Goal: Information Seeking & Learning: Learn about a topic

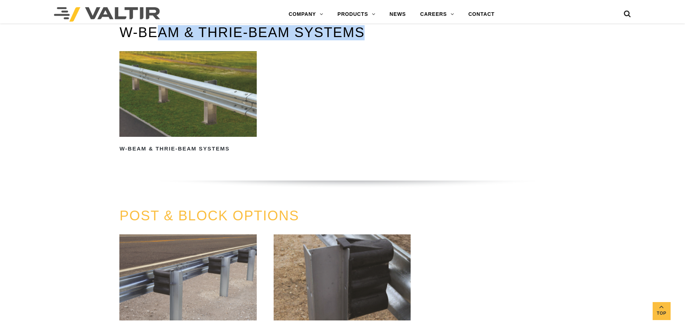
drag, startPoint x: 368, startPoint y: 34, endPoint x: 154, endPoint y: 38, distance: 214.5
click at [154, 38] on h3 "W-BEAM & THRIE-BEAM SYSTEMS" at bounding box center [342, 32] width 446 height 15
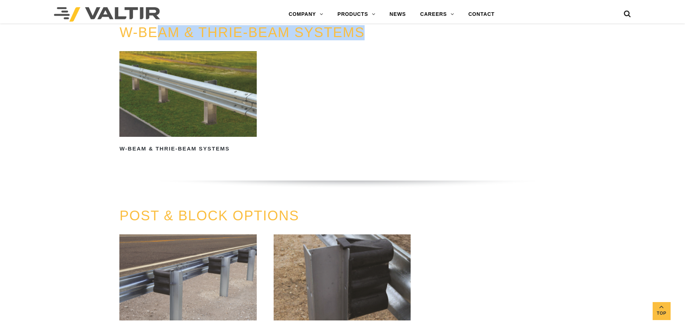
click at [371, 34] on h3 "W-BEAM & THRIE-BEAM SYSTEMS" at bounding box center [342, 32] width 446 height 15
drag, startPoint x: 368, startPoint y: 34, endPoint x: 117, endPoint y: 35, distance: 251.5
click at [117, 35] on div "W-BEAM & THRIE-BEAM SYSTEMS W-Beam & Thrie-Beam Systems Read more" at bounding box center [342, 116] width 457 height 183
copy link "W-BEAM & THRIE-BEAM SYSTEMS"
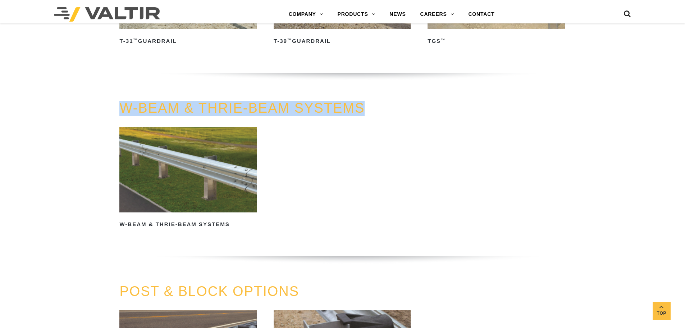
scroll to position [478, 0]
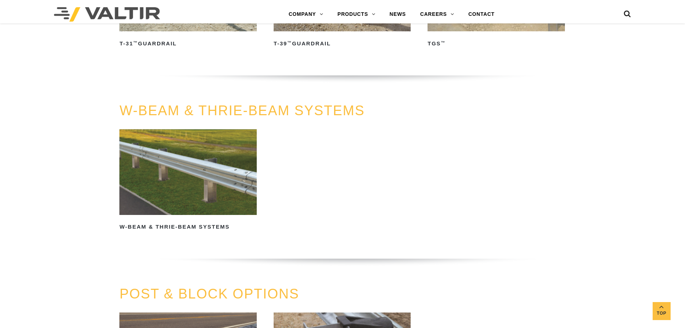
click at [574, 178] on div "W-BEAM & THRIE-BEAM SYSTEMS W-Beam & Thrie-Beam Systems Read more" at bounding box center [342, 194] width 685 height 183
click at [192, 225] on h2 "W-Beam & Thrie-Beam Systems" at bounding box center [187, 227] width 137 height 12
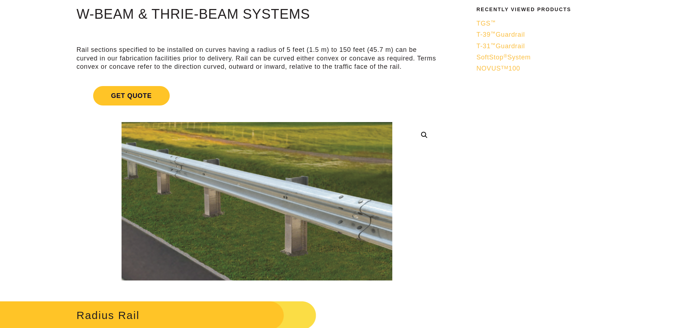
scroll to position [71, 0]
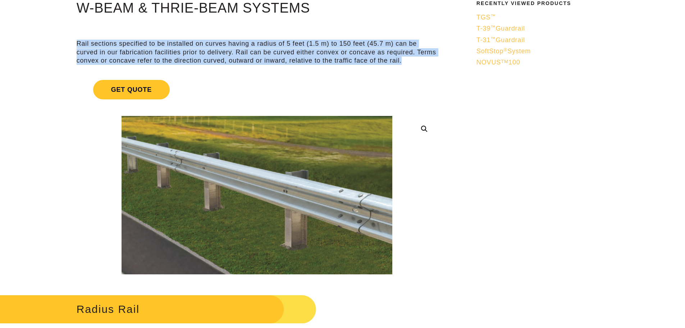
drag, startPoint x: 420, startPoint y: 60, endPoint x: 76, endPoint y: 38, distance: 344.3
copy p "Rail sections specified to be installed on curves having a radius of 5 feet (1.…"
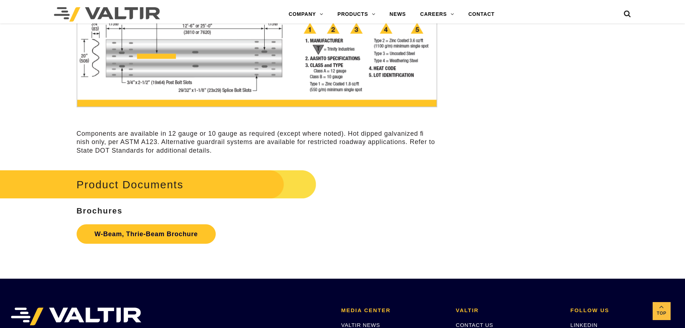
scroll to position [2210, 0]
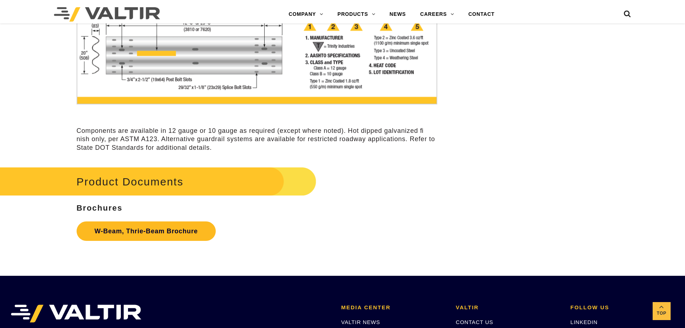
click at [180, 233] on link "W-Beam, Thrie-Beam Brochure" at bounding box center [146, 230] width 139 height 19
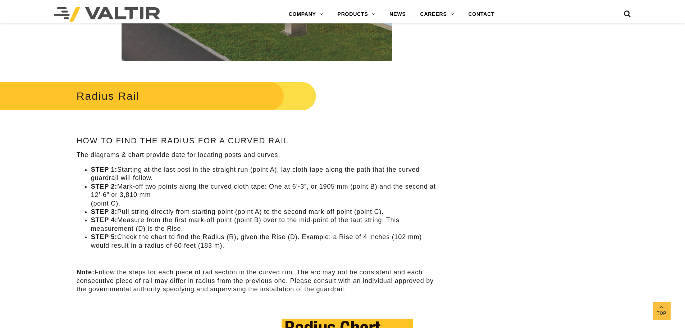
scroll to position [259, 0]
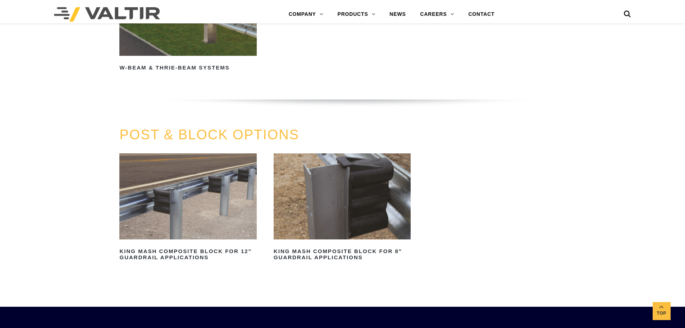
scroll to position [643, 0]
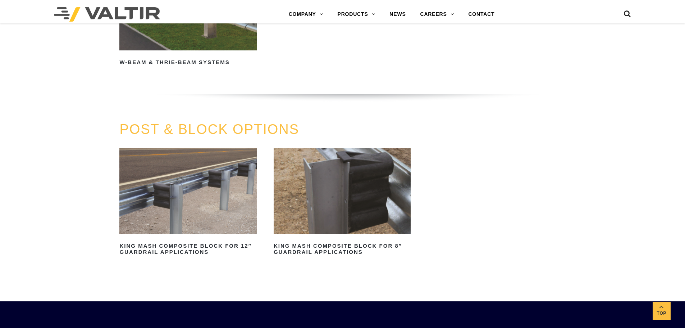
click at [268, 131] on link "POST & BLOCK OPTIONS" at bounding box center [209, 129] width 180 height 15
click at [209, 243] on h2 "King MASH Composite Block for 12″ Guardrail Applications" at bounding box center [187, 248] width 137 height 17
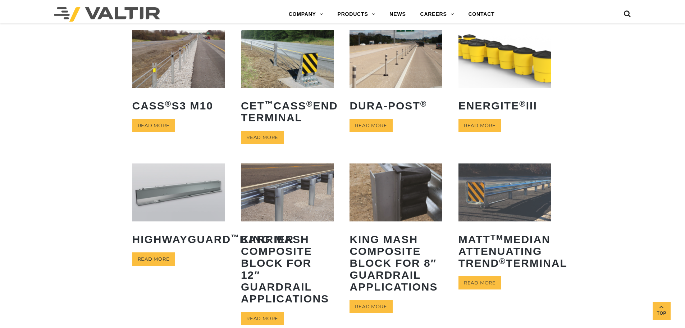
scroll to position [317, 0]
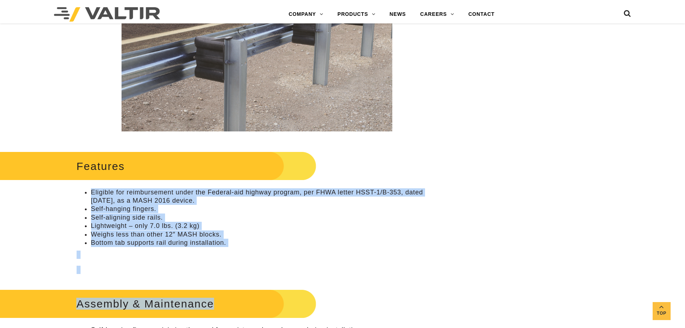
scroll to position [227, 0]
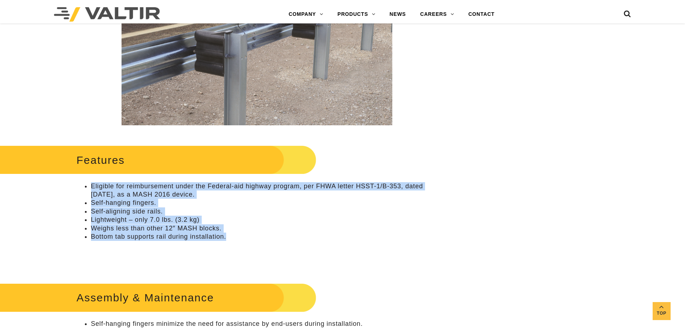
drag, startPoint x: 90, startPoint y: 274, endPoint x: 229, endPoint y: 239, distance: 143.1
click at [229, 239] on ul "Eligible for reimbursement under the Federal-aid highway program, per FHWA lett…" at bounding box center [257, 211] width 361 height 59
copy ul "Eligible for reimbursement under the Federal-aid highway program, per FHWA lett…"
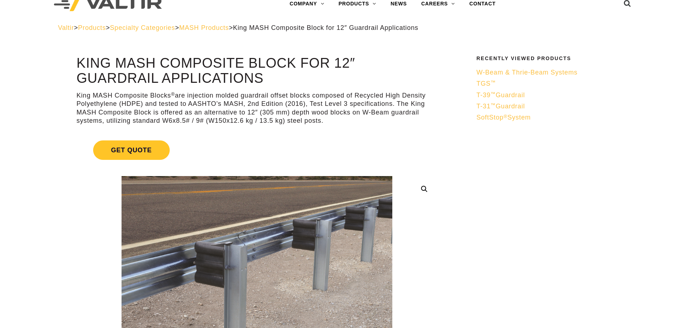
scroll to position [0, 0]
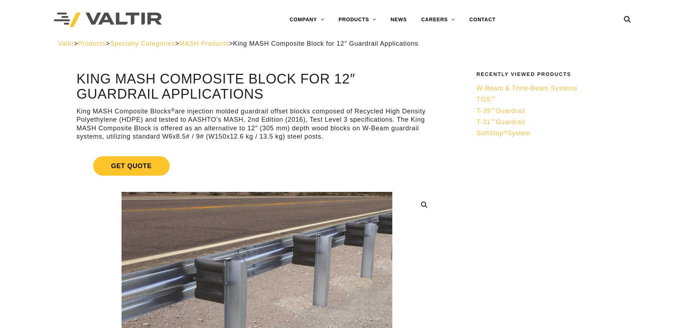
drag, startPoint x: 268, startPoint y: 92, endPoint x: 80, endPoint y: 95, distance: 187.8
click at [80, 95] on h1 "King MASH Composite Block for 12″ Guardrail Applications" at bounding box center [257, 87] width 361 height 30
copy h1 "Guardrail Applications"
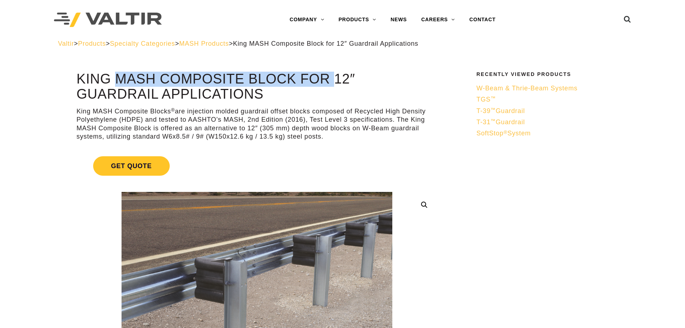
drag, startPoint x: 80, startPoint y: 77, endPoint x: 294, endPoint y: 78, distance: 213.7
click at [294, 78] on h1 "King MASH Composite Block for 12″ Guardrail Applications" at bounding box center [257, 87] width 361 height 30
copy h1 "King MASH Composite Block"
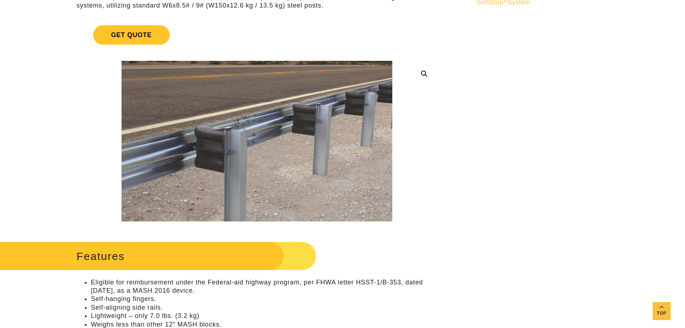
scroll to position [135, 0]
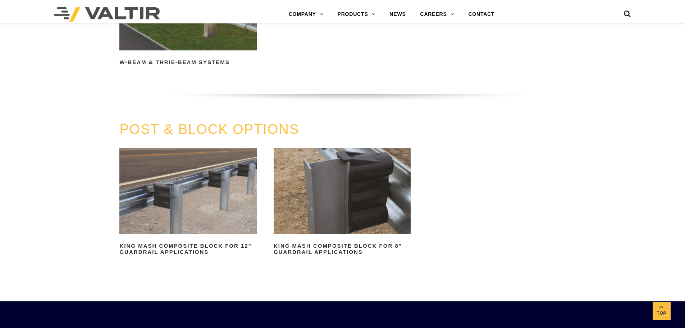
click at [358, 168] on img at bounding box center [342, 191] width 137 height 86
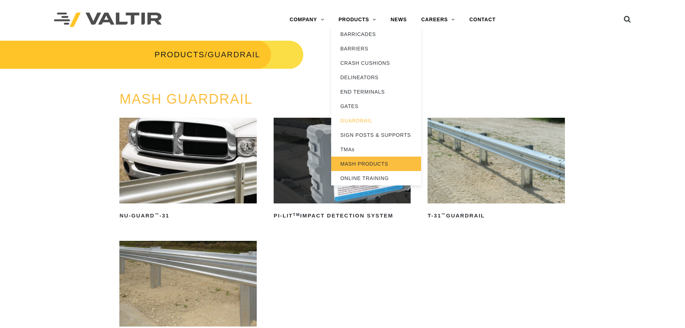
click at [355, 164] on link "MASH PRODUCTS" at bounding box center [376, 164] width 90 height 14
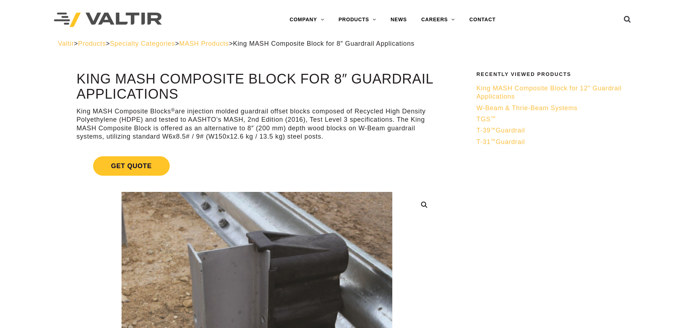
click at [301, 76] on h1 "King MASH Composite Block for 8″ Guardrail Applications" at bounding box center [257, 87] width 361 height 30
drag, startPoint x: 80, startPoint y: 112, endPoint x: 325, endPoint y: 136, distance: 245.9
click at [325, 136] on p "King MASH Composite Blocks ® are injection molded guardrail offset blocks compo…" at bounding box center [257, 124] width 361 height 34
drag, startPoint x: 325, startPoint y: 136, endPoint x: 75, endPoint y: 111, distance: 250.6
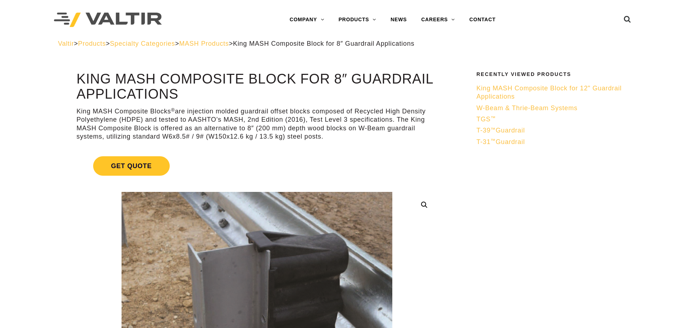
copy p "King MASH Composite Blocks ® are injection molded guardrail offset blocks compo…"
drag, startPoint x: 301, startPoint y: 80, endPoint x: 422, endPoint y: 88, distance: 121.1
click at [422, 88] on h1 "King MASH Composite Block for 8″ Guardrail Applications" at bounding box center [257, 87] width 361 height 30
copy h1 "for 8″ Guardrail Applications"
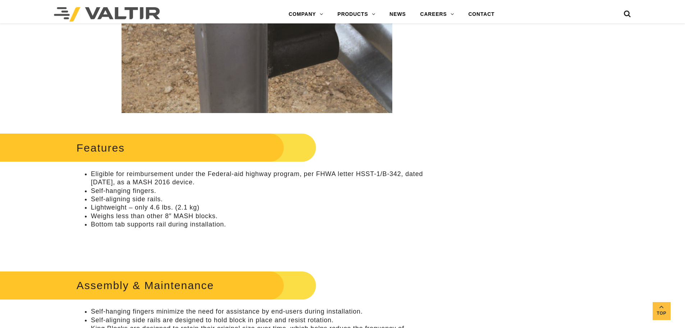
scroll to position [305, 0]
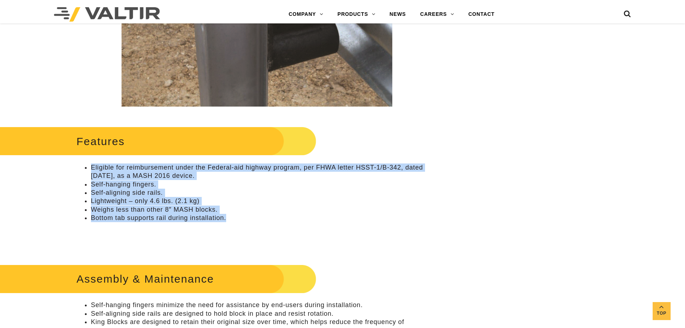
drag, startPoint x: 231, startPoint y: 219, endPoint x: 92, endPoint y: 166, distance: 149.1
click at [92, 166] on ul "Eligible for reimbursement under the Federal-aid highway program, per FHWA lett…" at bounding box center [257, 192] width 361 height 59
copy ul "Eligible for reimbursement under the Federal-aid highway program, per FHWA lett…"
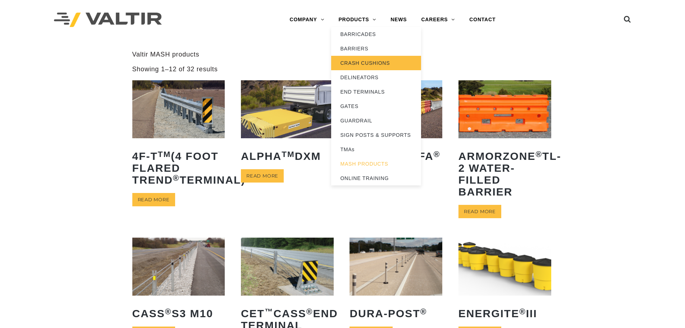
click at [355, 60] on link "CRASH CUSHIONS" at bounding box center [376, 63] width 90 height 14
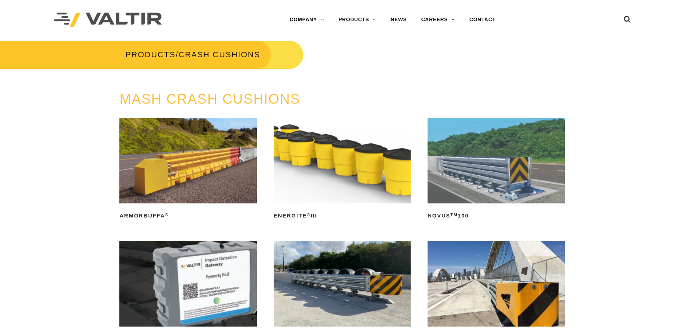
click at [627, 18] on icon at bounding box center [627, 20] width 7 height 11
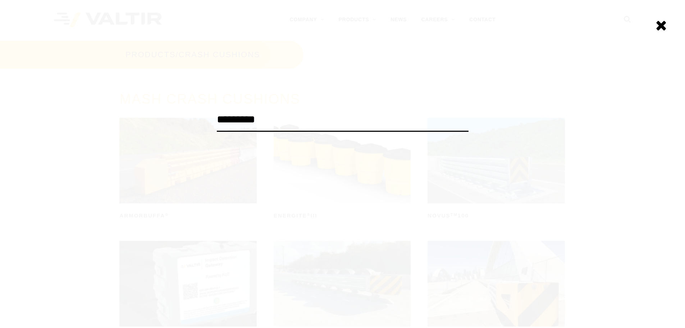
type input "*********"
click input "******" at bounding box center [0, 0] width 0 height 0
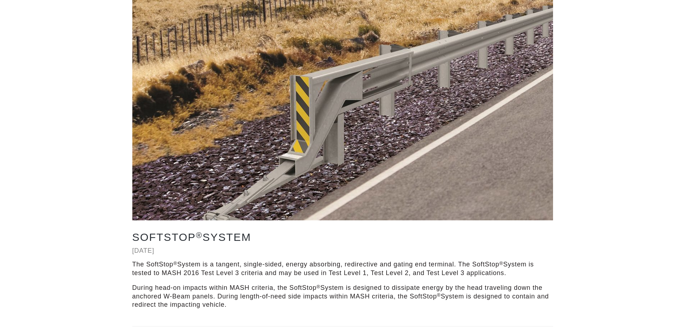
scroll to position [118, 0]
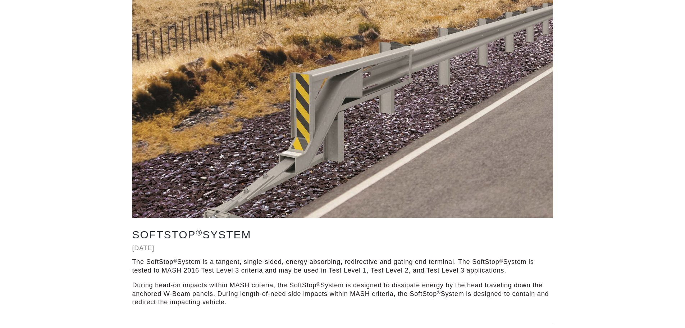
click at [250, 192] on img at bounding box center [342, 98] width 421 height 237
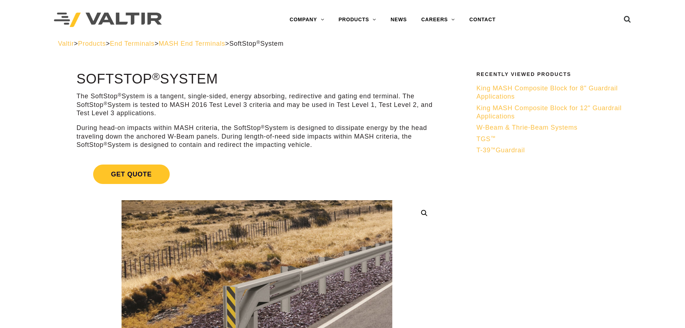
drag, startPoint x: 226, startPoint y: 80, endPoint x: 80, endPoint y: 81, distance: 146.1
click at [80, 81] on h1 "SoftStop ® System" at bounding box center [257, 79] width 361 height 15
copy h1 "SoftStop ® System"
drag, startPoint x: 77, startPoint y: 94, endPoint x: 314, endPoint y: 145, distance: 242.4
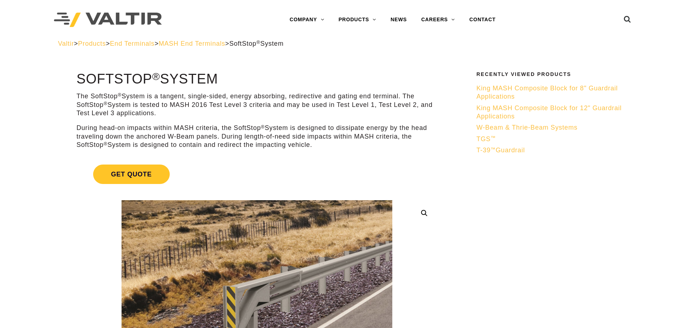
click at [314, 145] on div "The SoftStop ® System is a tangent, single-sided, energy absorbing, redirective…" at bounding box center [257, 120] width 361 height 57
copy div "The SoftStop ® System is a tangent, single-sided, energy absorbing, redirective…"
